Goal: Task Accomplishment & Management: Use online tool/utility

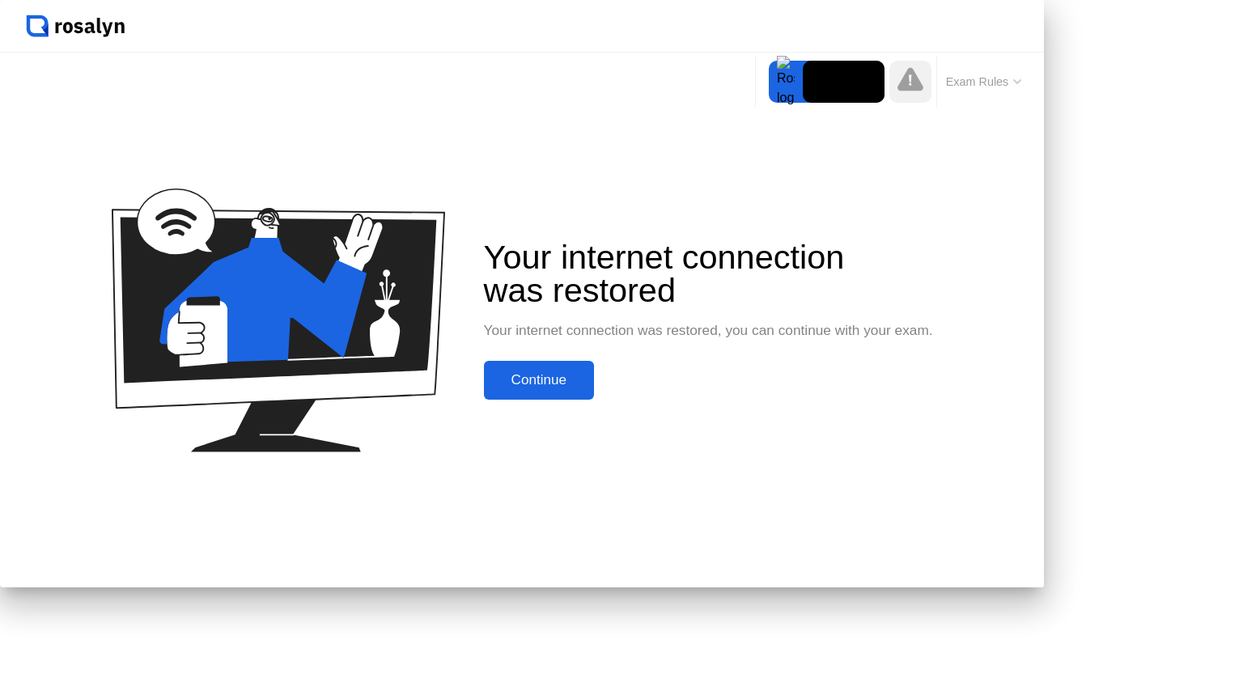
click at [589, 389] on div "Continue" at bounding box center [539, 380] width 100 height 16
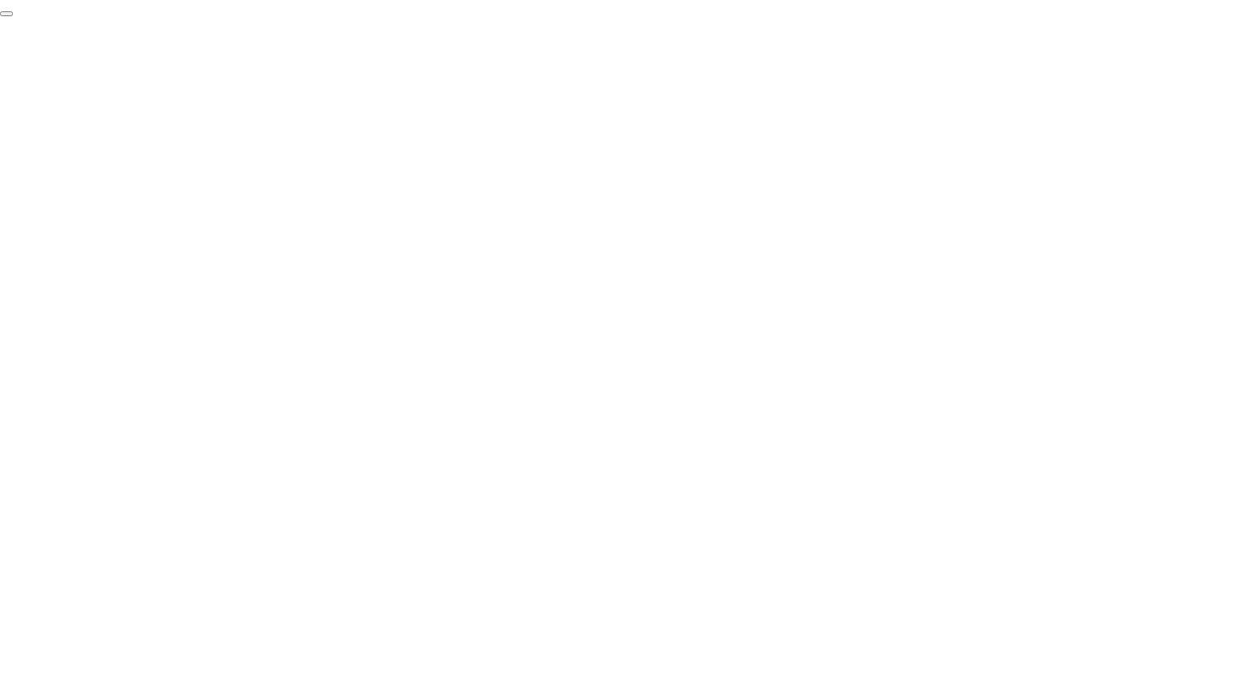
click div "End Proctoring Session"
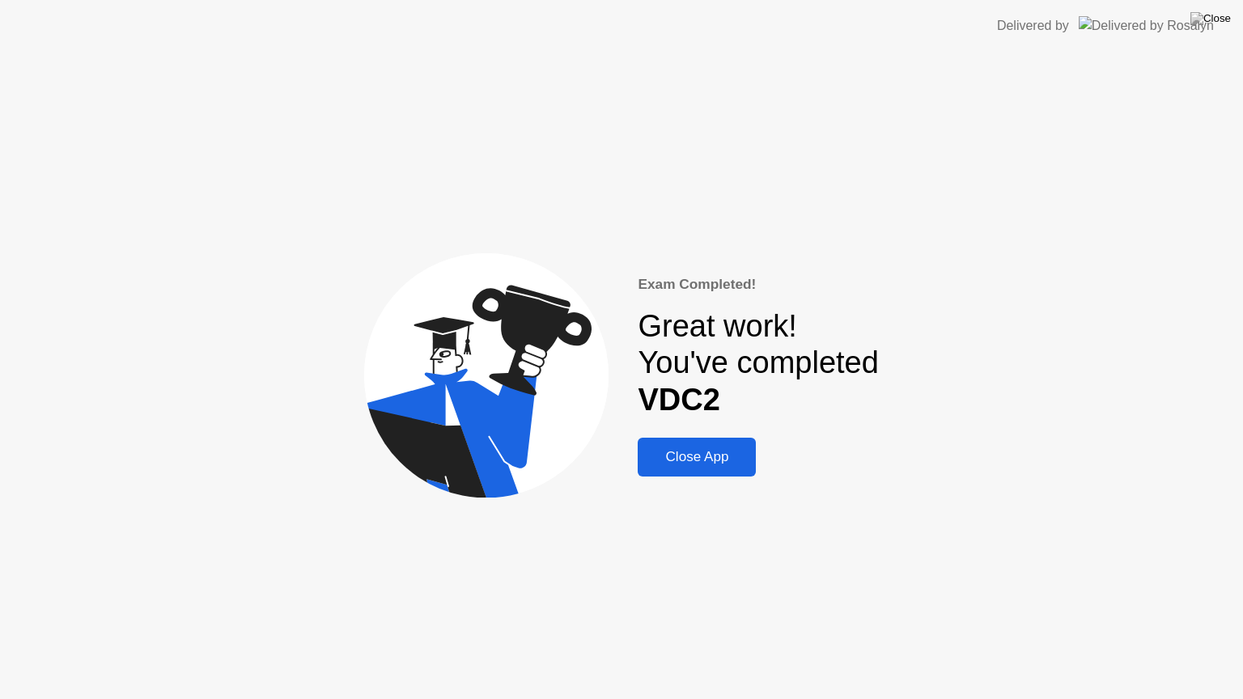
click at [683, 462] on div "Close App" at bounding box center [697, 457] width 108 height 16
